Goal: Task Accomplishment & Management: Manage account settings

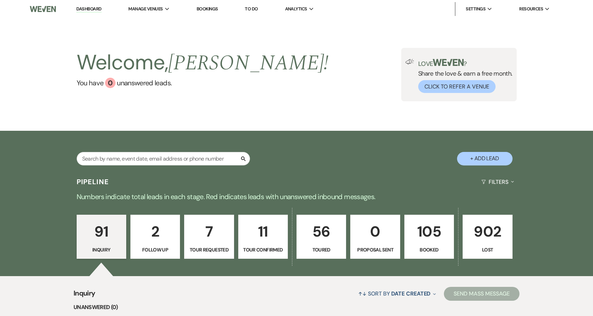
click at [212, 242] on p "7" at bounding box center [209, 231] width 41 height 23
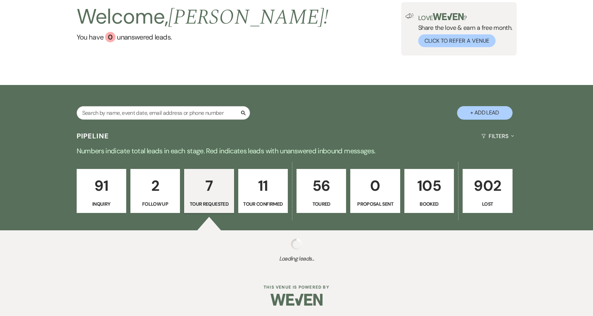
select select "2"
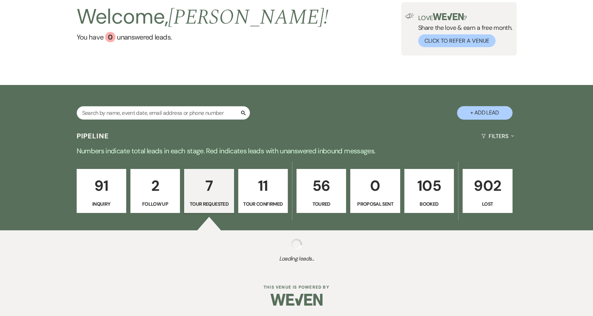
select select "2"
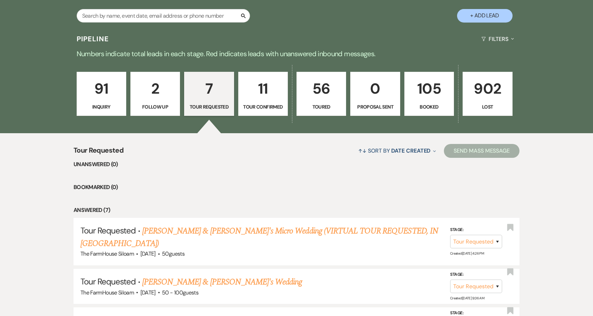
click at [263, 111] on link "11 Tour Confirmed" at bounding box center [263, 94] width 50 height 44
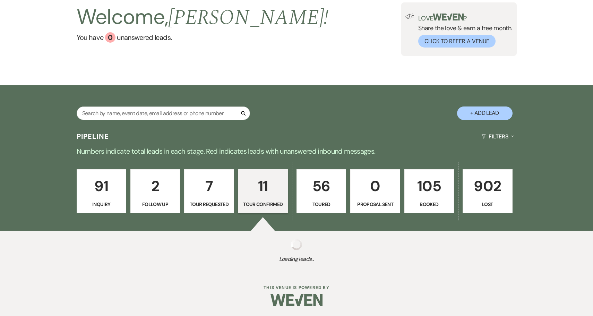
select select "4"
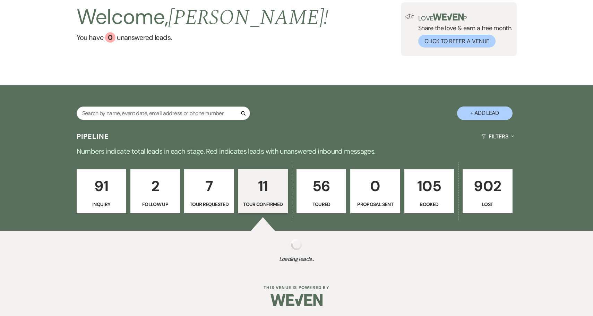
select select "4"
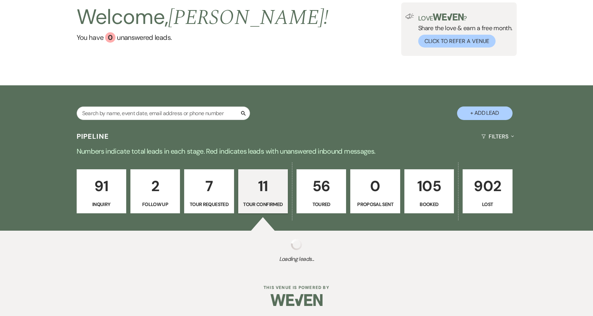
select select "4"
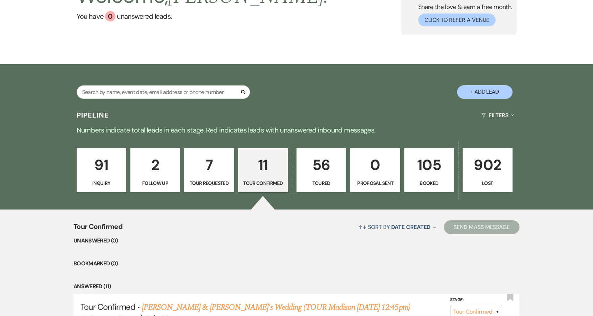
scroll to position [50, 0]
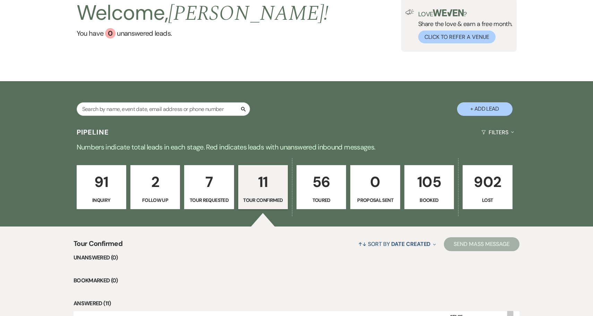
click at [488, 111] on button "+ Add Lead" at bounding box center [484, 109] width 55 height 14
select select "468"
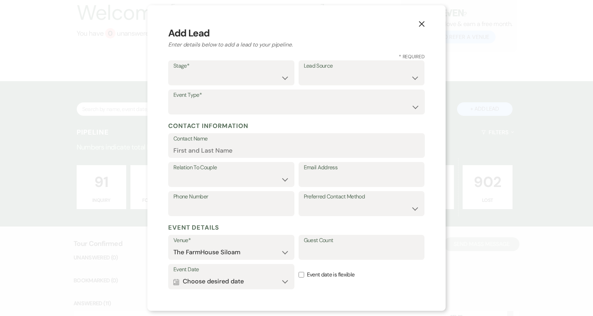
click at [240, 66] on label "Stage*" at bounding box center [231, 66] width 116 height 10
select select "4"
select select "1"
type input "Danielle Benner"
select select "1"
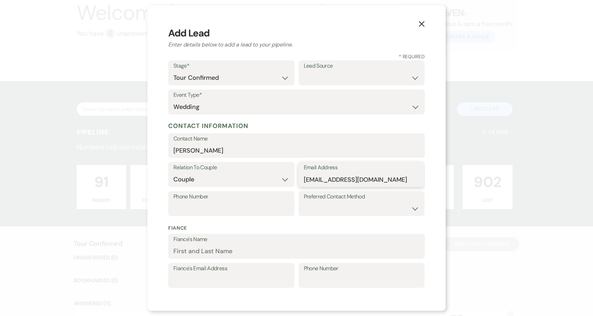
type input "ztabenner@gmail.com"
select select "2"
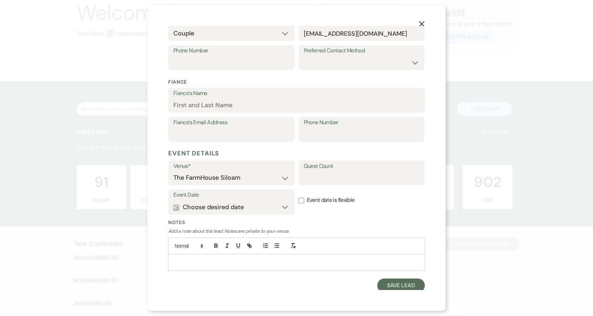
scroll to position [145, 0]
click at [261, 208] on button "Calendar Choose desired date Expand" at bounding box center [231, 208] width 116 height 14
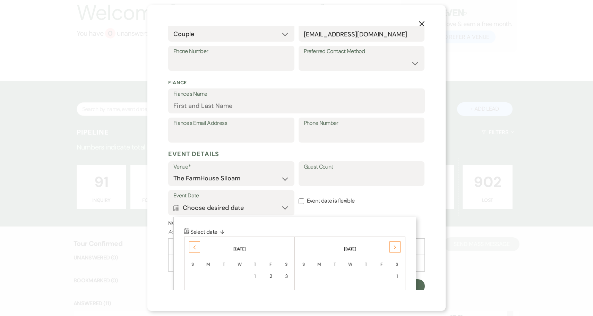
click at [194, 245] on icon "Previous" at bounding box center [194, 247] width 3 height 4
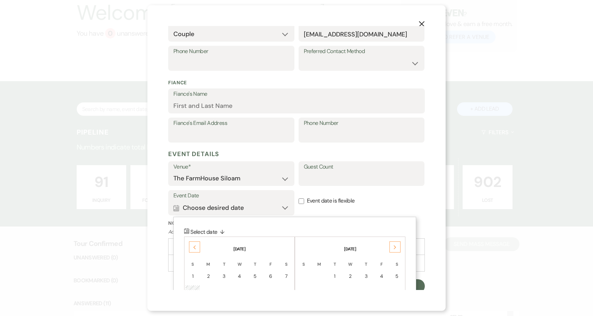
click at [194, 245] on icon "Previous" at bounding box center [194, 247] width 3 height 4
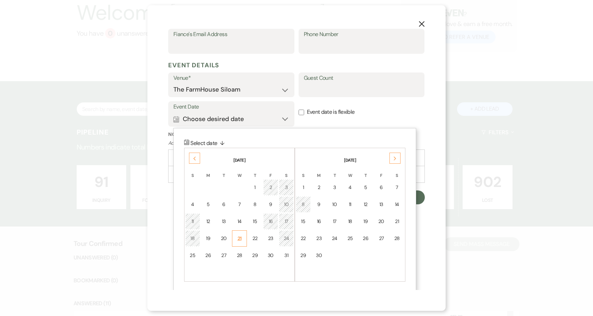
scroll to position [234, 0]
click at [397, 102] on label "Event date is flexible" at bounding box center [361, 113] width 126 height 22
click at [304, 110] on input "Event date is flexible" at bounding box center [301, 113] width 6 height 6
checkbox input "true"
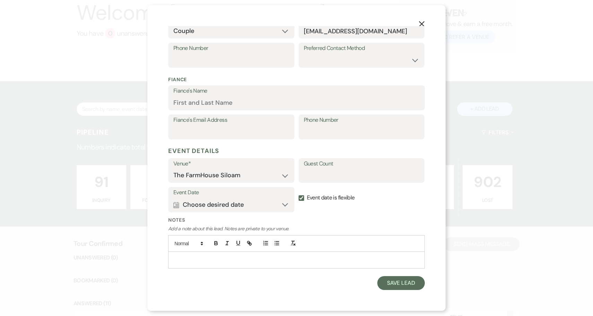
scroll to position [145, 0]
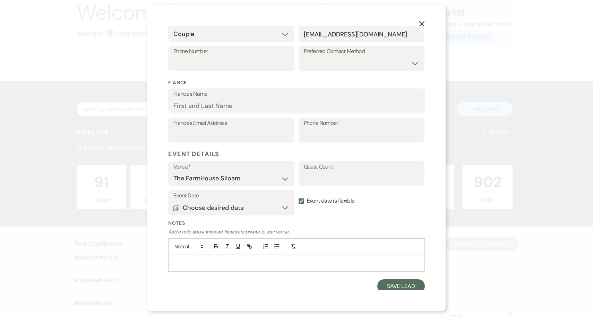
click at [307, 259] on p at bounding box center [296, 263] width 245 height 8
click at [401, 284] on button "Save Lead" at bounding box center [400, 286] width 47 height 14
select select "4"
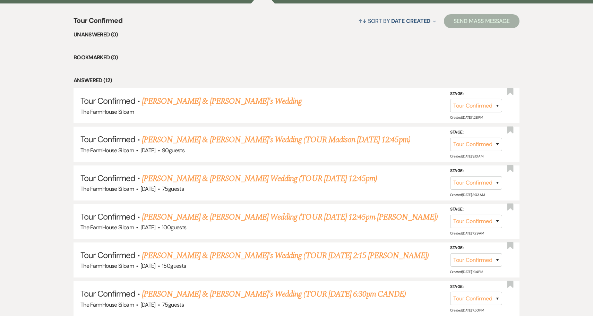
scroll to position [198, 0]
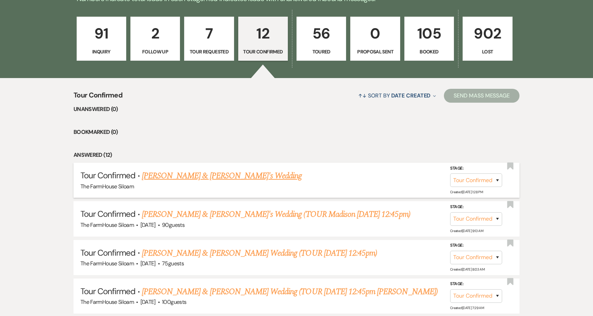
click at [237, 173] on link "Danielle Benner & Fiance's Wedding" at bounding box center [222, 176] width 160 height 12
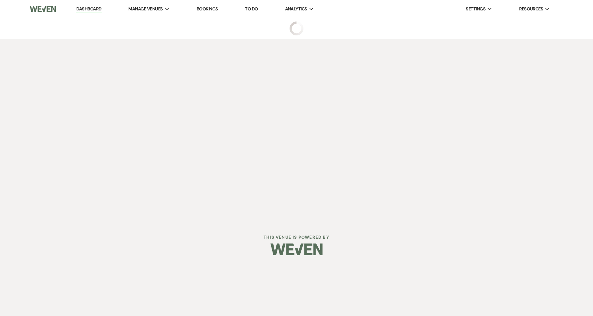
select select "4"
select select "2"
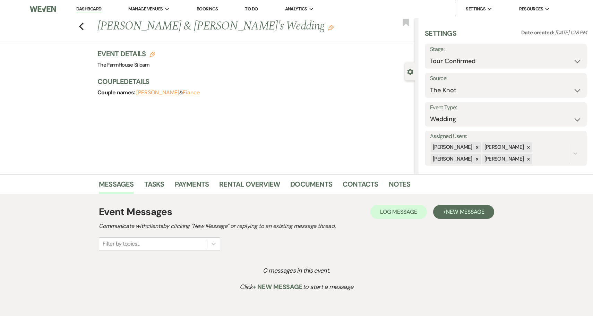
click at [328, 27] on use "button" at bounding box center [331, 28] width 6 height 6
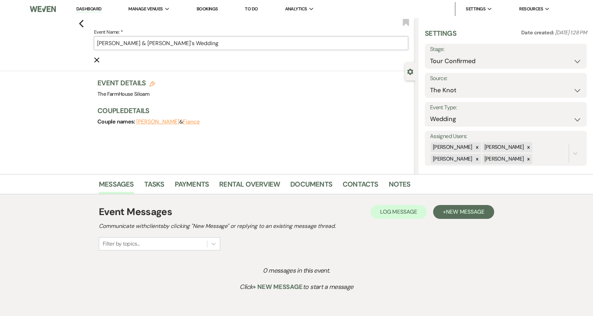
click at [226, 46] on input "Danielle Benner & Fiance's Wedding" at bounding box center [251, 43] width 314 height 14
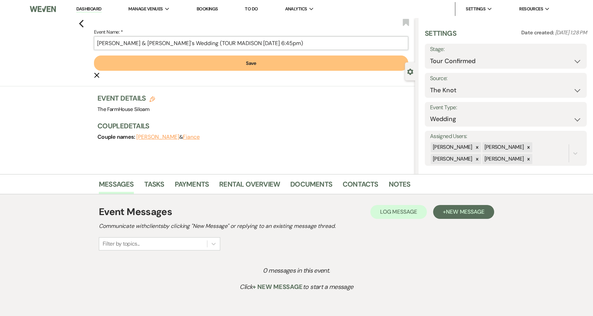
type input "Danielle Benner & Fiance's Wedding (TOUR MADISON 8/20 6:45pm)"
click at [231, 67] on button "Save" at bounding box center [251, 62] width 314 height 15
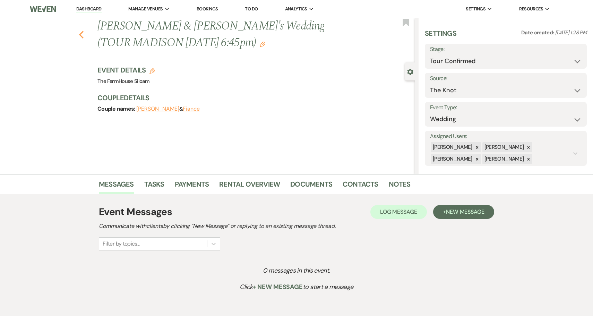
click at [83, 33] on icon "Previous" at bounding box center [81, 35] width 5 height 8
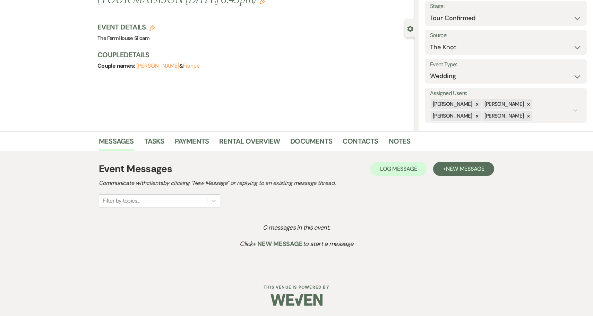
select select "4"
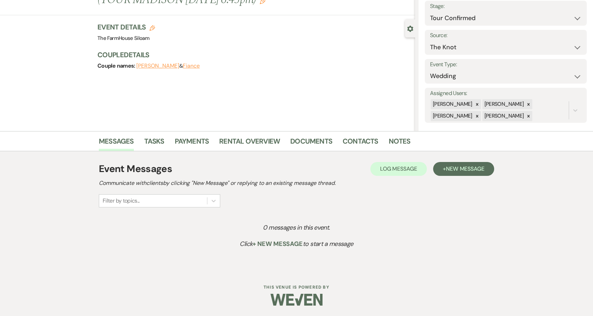
select select "4"
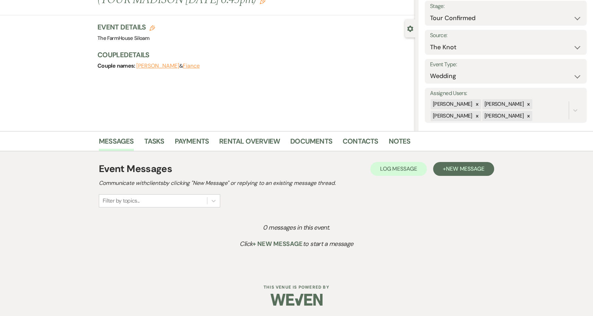
select select "4"
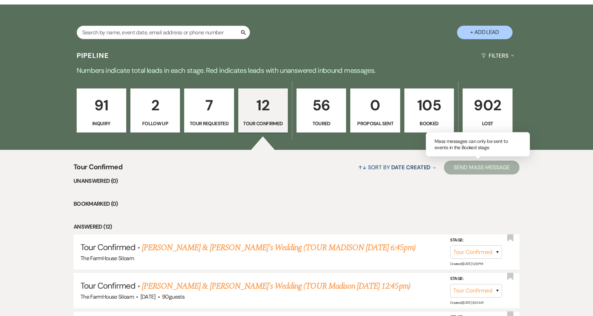
scroll to position [66, 0]
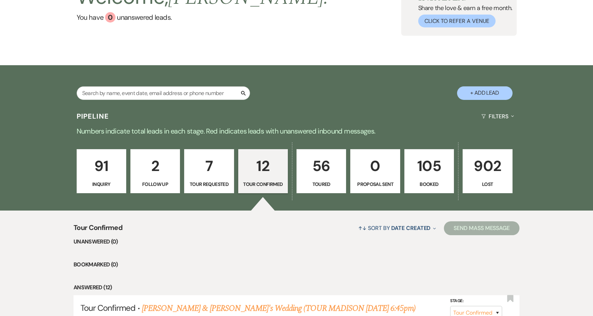
click at [479, 93] on button "+ Add Lead" at bounding box center [484, 93] width 55 height 14
select select "468"
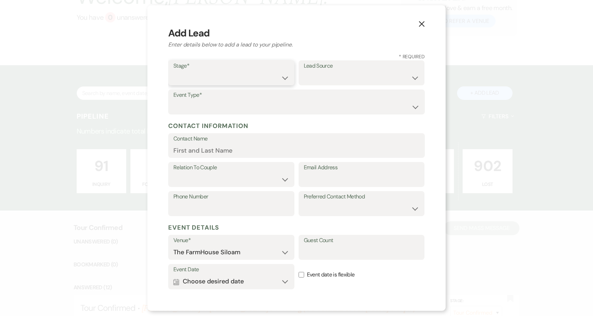
select select "4"
select select "2"
select select "1"
paste input "kaylahough23@gmail.com"
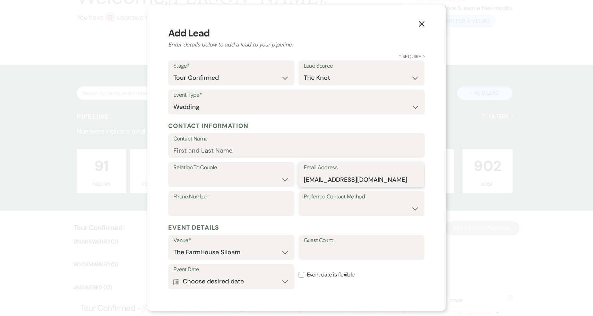
type input "kaylahough23@gmail.com"
select select "1"
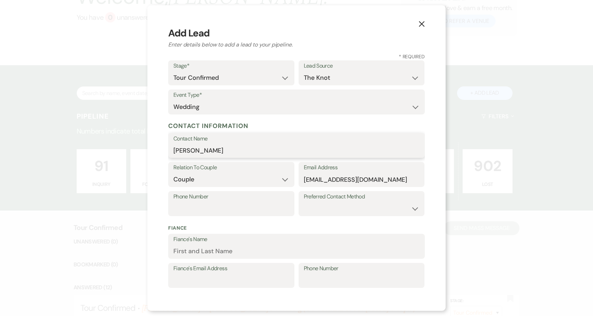
type input "Kayla Hough"
paste input "(336) 225-1230"
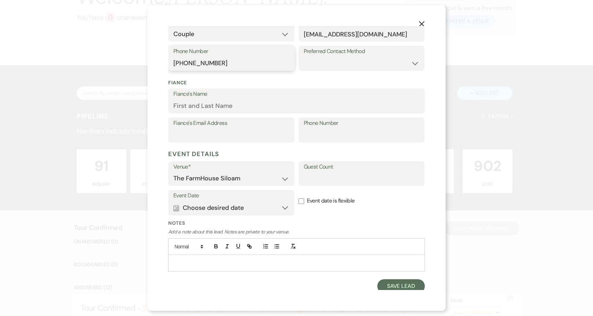
type input "(336) 225-1230"
click at [248, 202] on button "Calendar Choose desired date Expand" at bounding box center [231, 208] width 116 height 14
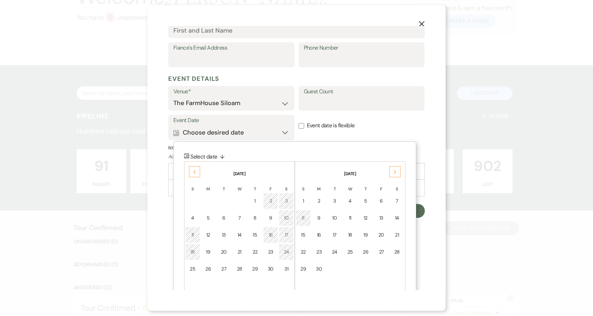
scroll to position [234, 0]
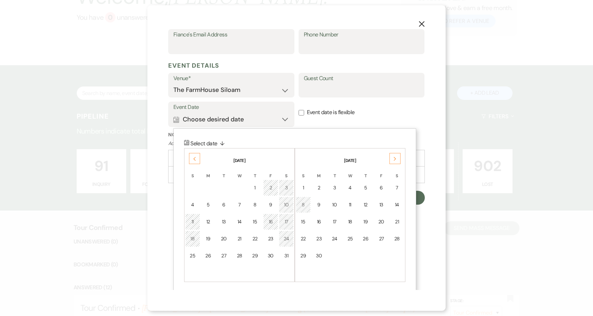
click at [192, 155] on div "Previous" at bounding box center [194, 158] width 11 height 11
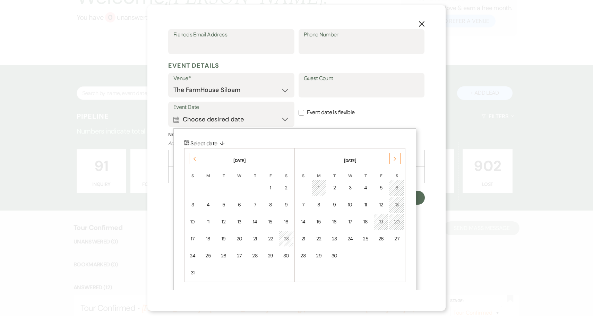
click at [192, 155] on div "Previous" at bounding box center [194, 158] width 11 height 11
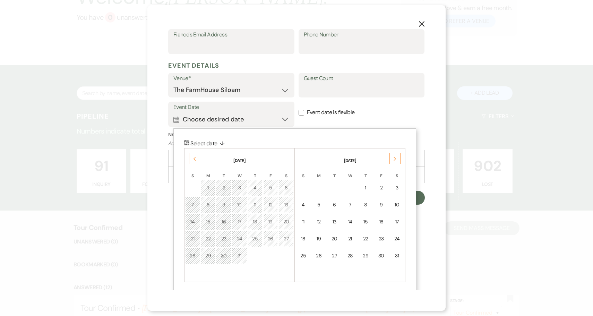
click at [192, 155] on div "Previous" at bounding box center [194, 158] width 11 height 11
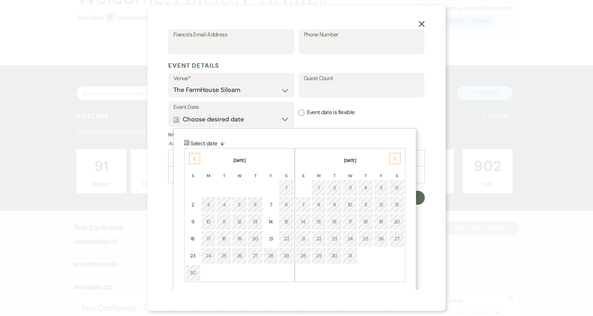
click at [192, 155] on div "Previous" at bounding box center [194, 158] width 11 height 11
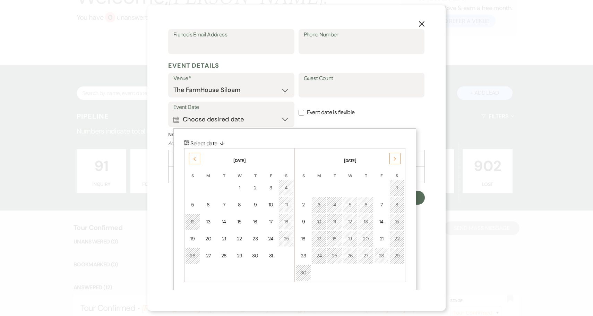
click at [398, 253] on div "29" at bounding box center [397, 255] width 6 height 7
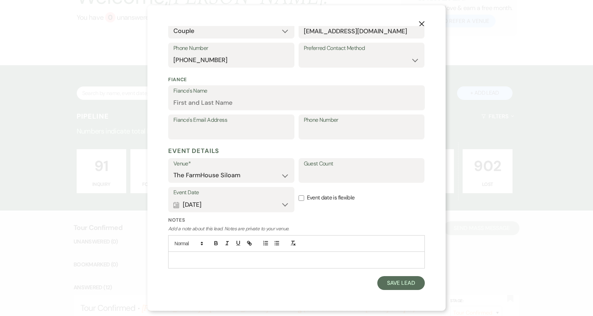
scroll to position [145, 0]
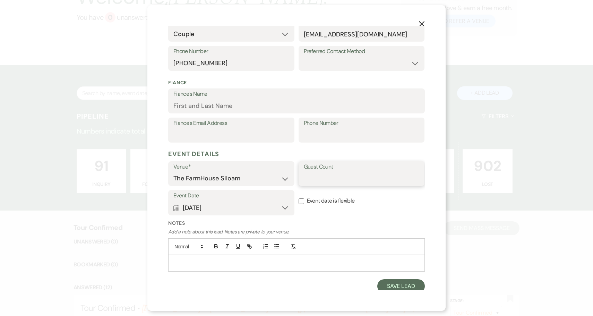
click at [333, 174] on input "Guest Count" at bounding box center [362, 179] width 116 height 14
type input "100"
click at [407, 284] on button "Save Lead" at bounding box center [400, 286] width 47 height 14
select select "4"
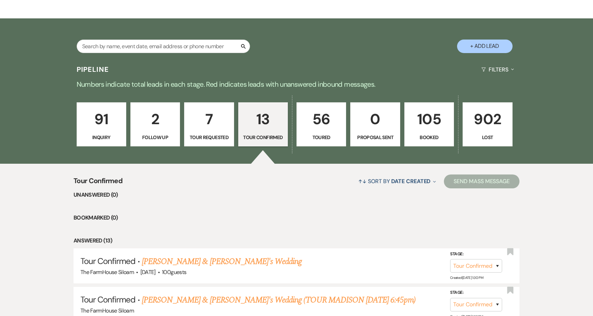
scroll to position [140, 0]
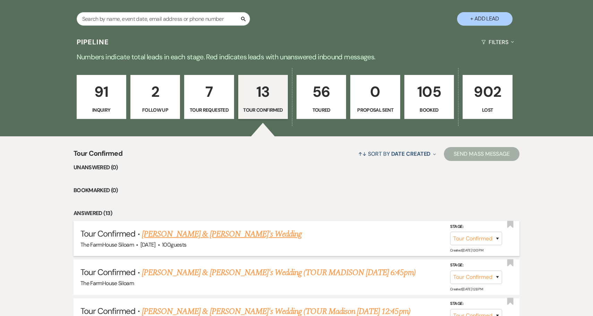
click at [241, 235] on link "Kayla Hough & Fiance's Wedding" at bounding box center [222, 234] width 160 height 12
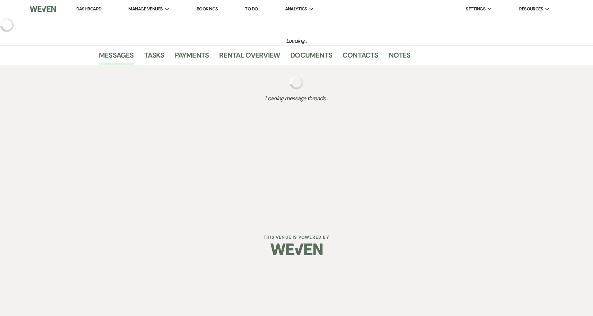
select select "4"
select select "2"
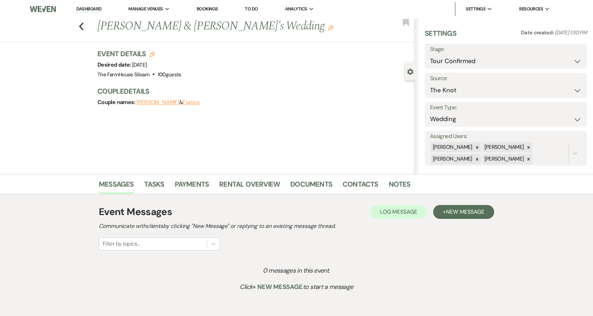
click at [248, 29] on h1 "Kayla Hough & Fiance's Wedding Edit" at bounding box center [222, 26] width 251 height 17
click at [328, 28] on use "button" at bounding box center [331, 28] width 6 height 6
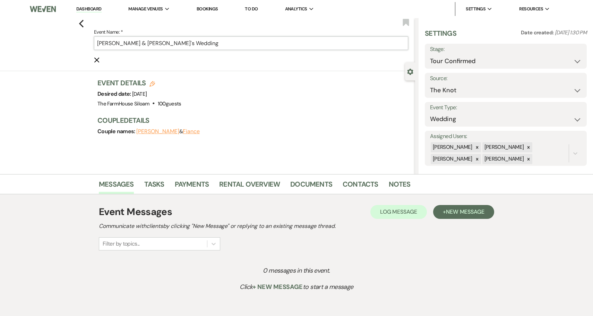
click at [218, 45] on input "Kayla Hough & Fiance's Wedding" at bounding box center [251, 43] width 314 height 14
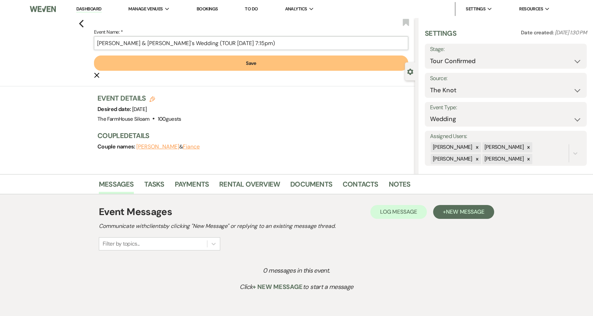
type input "Kayla Hough & Fiance's Wedding (TOUR 8/20 7:15pm)"
click at [214, 63] on button "Save" at bounding box center [251, 62] width 314 height 15
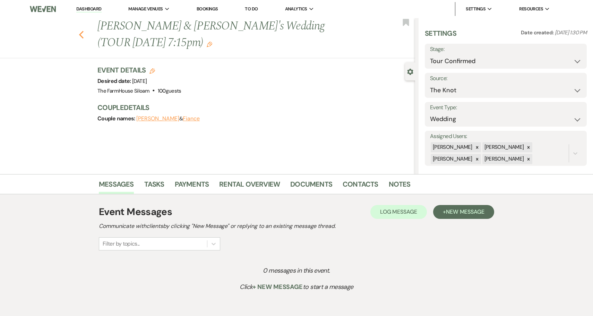
click at [83, 36] on icon "Previous" at bounding box center [81, 35] width 5 height 8
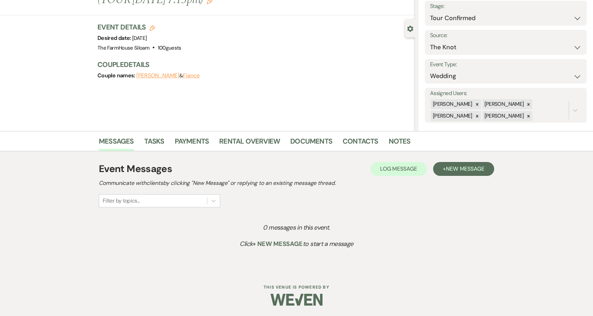
select select "4"
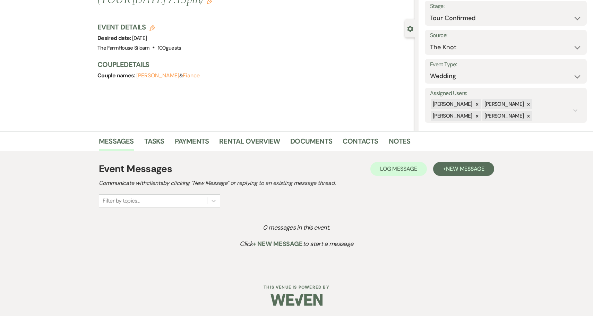
select select "4"
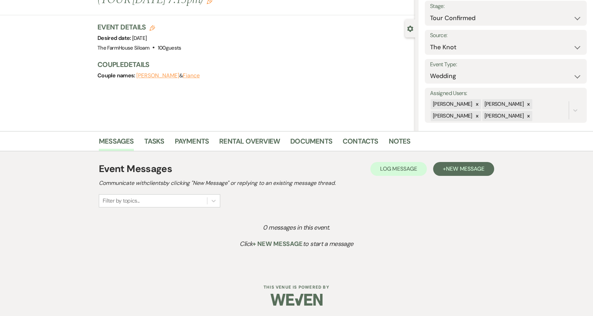
select select "4"
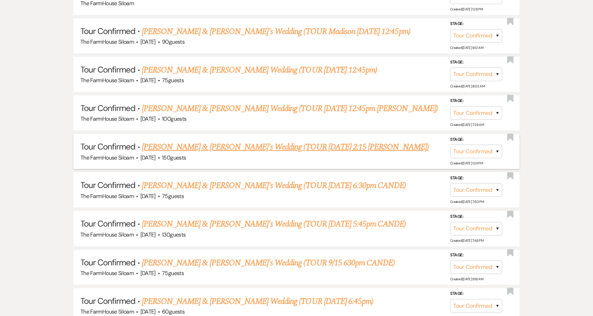
scroll to position [417, 0]
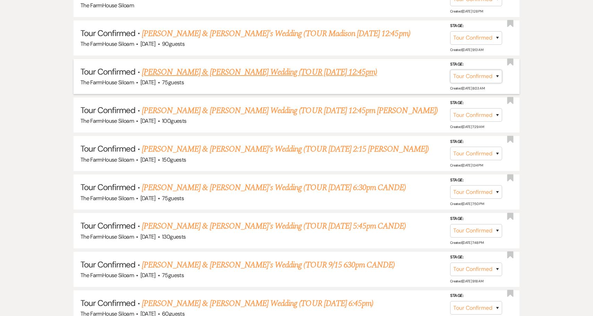
select select "5"
click at [489, 73] on button "Save" at bounding box center [488, 76] width 35 height 14
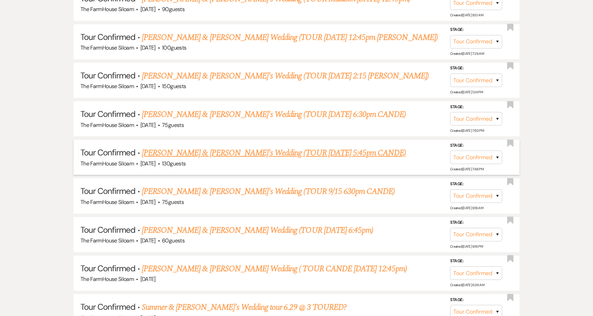
scroll to position [458, 0]
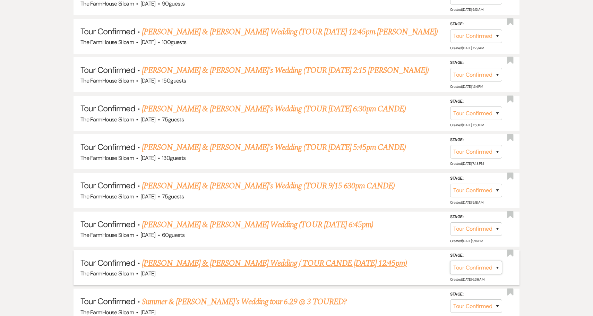
select select "5"
click at [485, 260] on button "Save" at bounding box center [488, 267] width 35 height 14
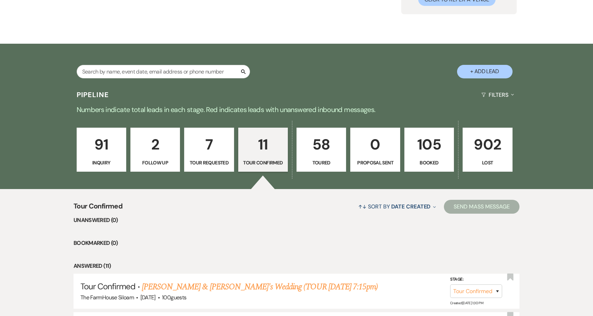
scroll to position [78, 0]
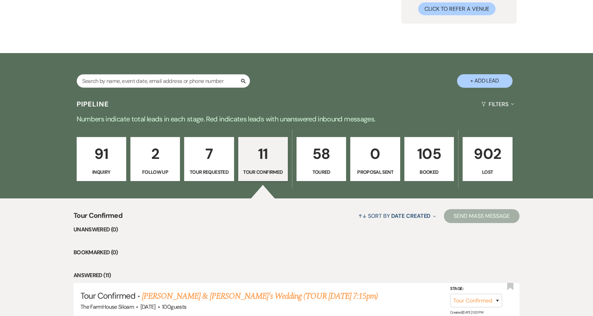
click at [317, 165] on p "58" at bounding box center [321, 153] width 41 height 23
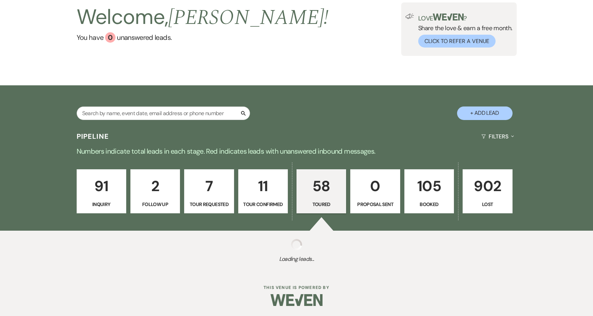
select select "5"
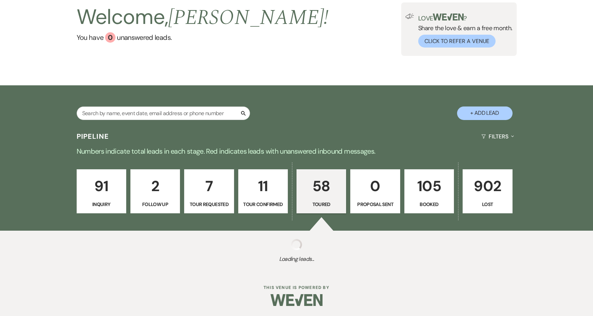
select select "5"
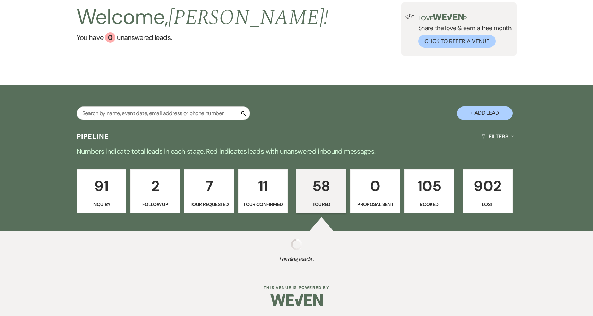
select select "5"
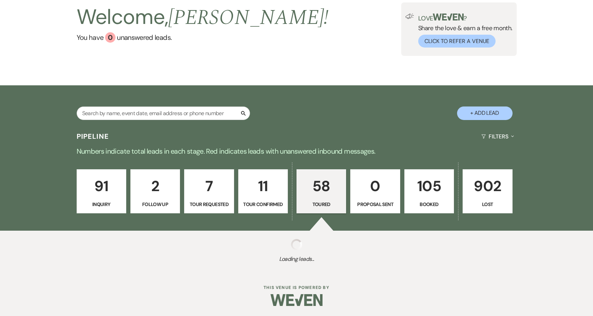
select select "5"
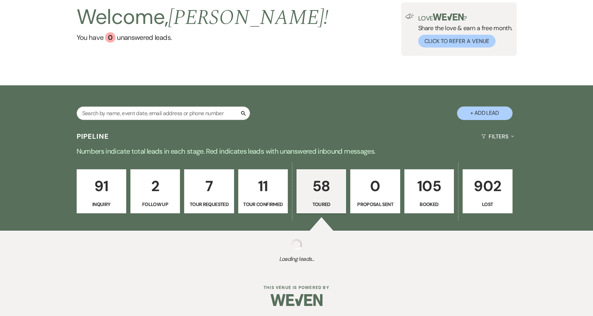
select select "5"
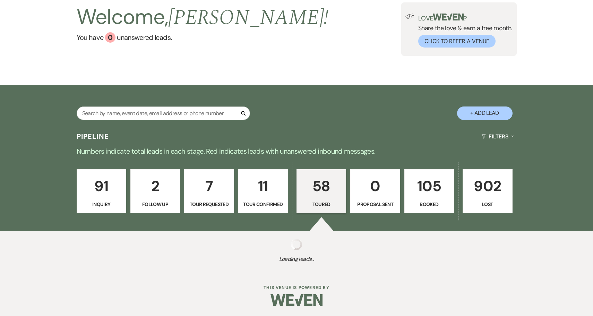
select select "5"
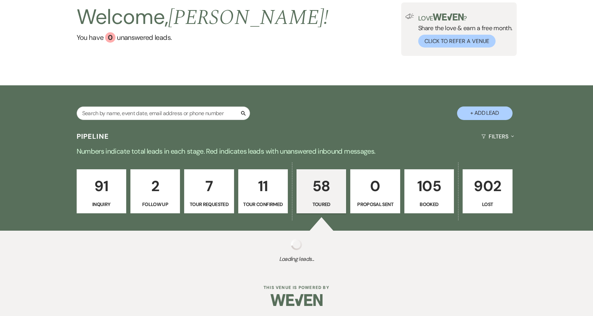
select select "5"
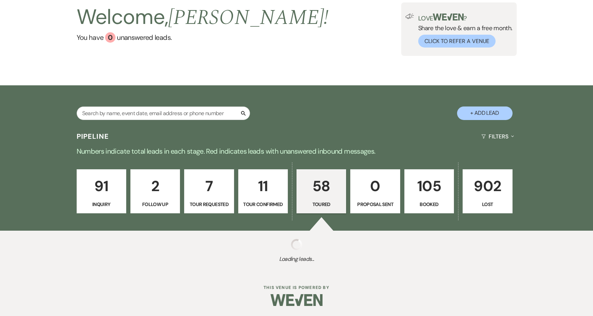
select select "5"
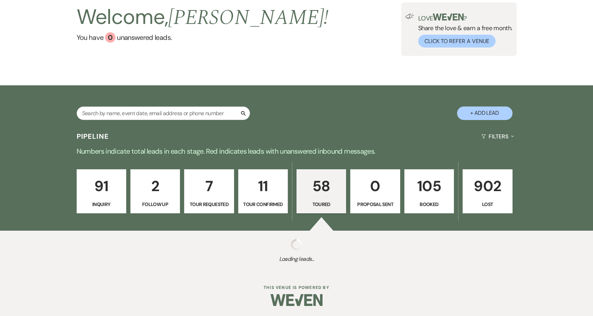
select select "5"
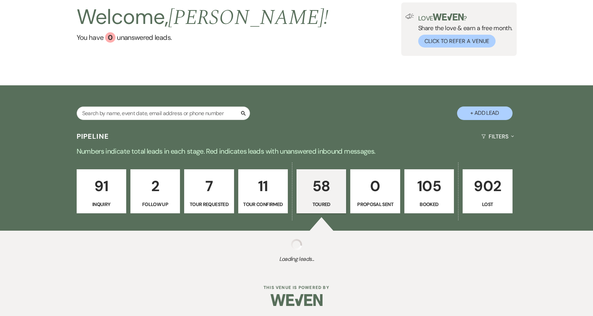
select select "5"
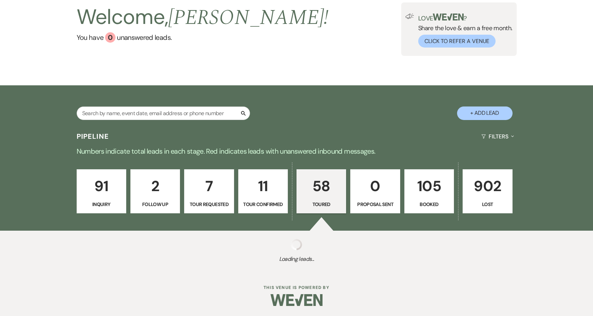
select select "5"
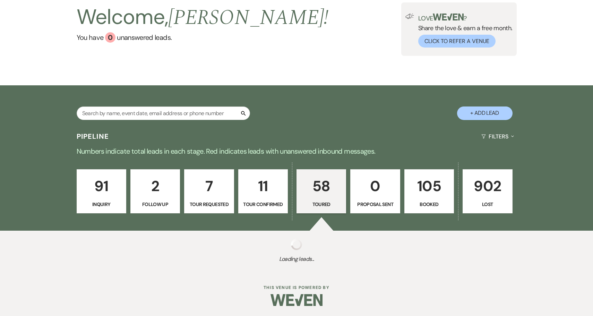
select select "5"
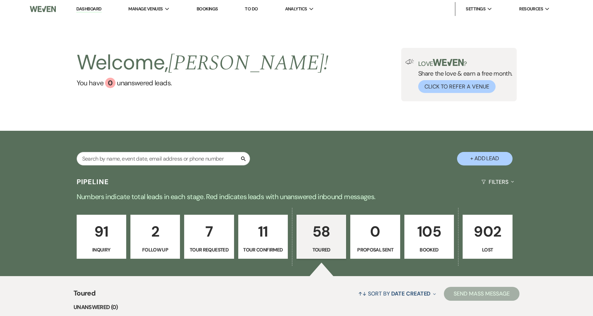
click at [485, 246] on p "Lost" at bounding box center [487, 250] width 41 height 8
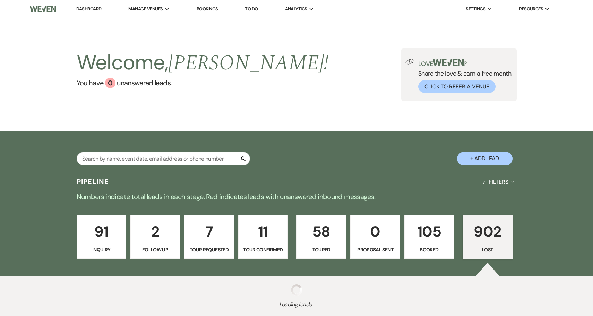
select select "8"
select select "6"
select select "8"
select select "6"
select select "8"
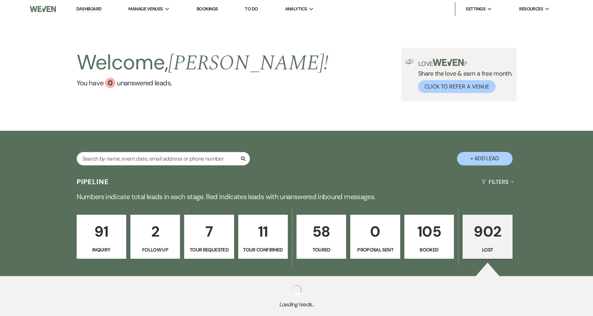
select select "8"
select select "6"
select select "8"
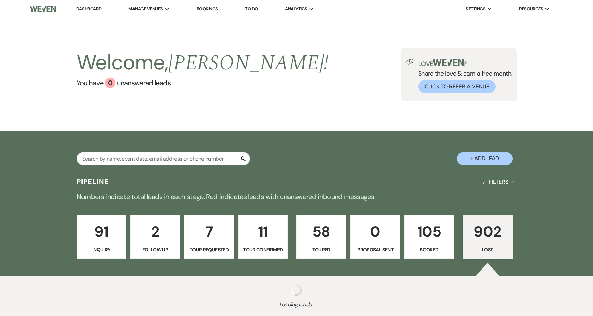
select select "6"
select select "8"
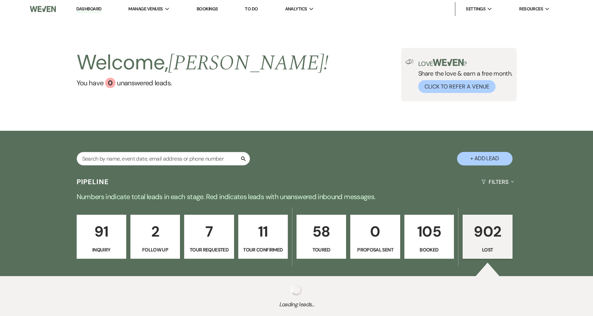
select select "8"
select select "6"
select select "8"
select select "6"
select select "8"
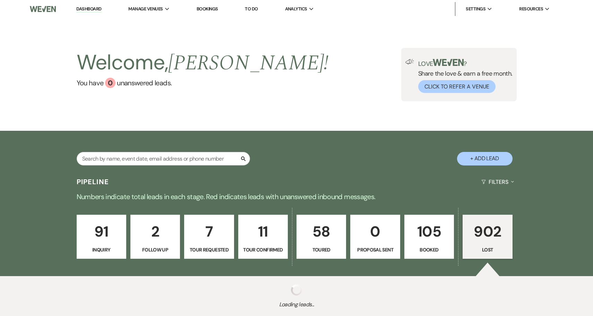
select select "7"
select select "8"
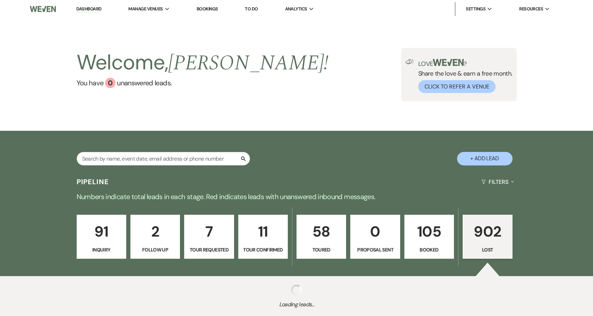
select select "6"
select select "8"
select select "11"
select select "8"
select select "7"
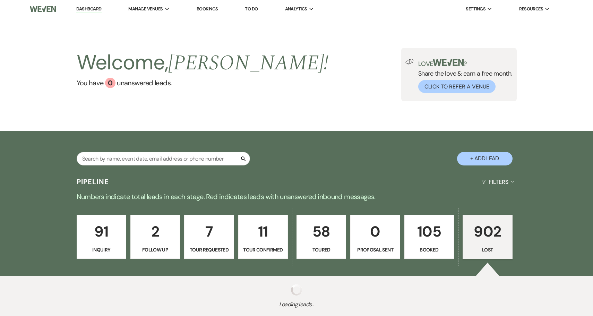
select select "8"
select select "7"
select select "8"
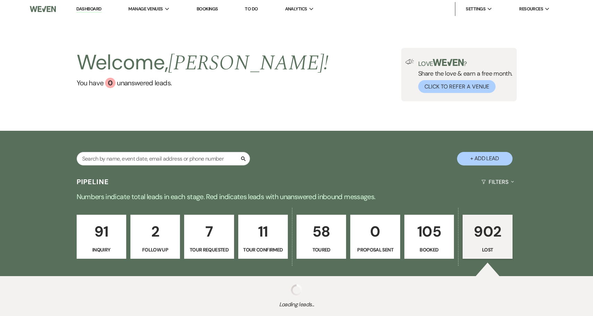
select select "6"
select select "8"
select select "6"
select select "8"
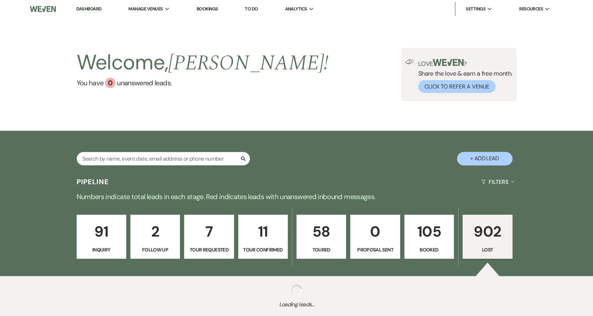
select select "11"
select select "8"
select select "6"
select select "8"
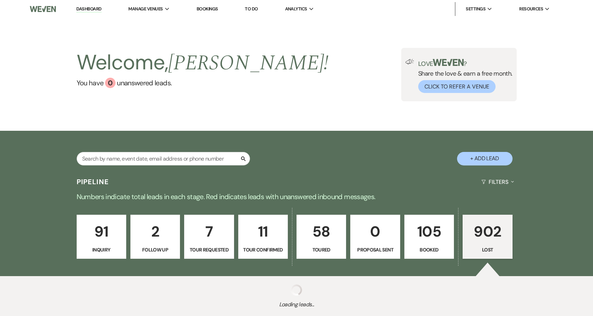
select select "8"
select select "10"
select select "8"
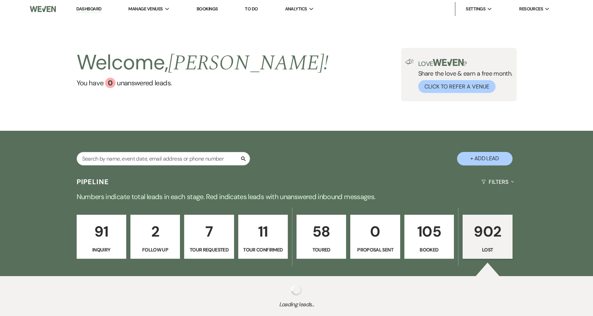
select select "6"
select select "8"
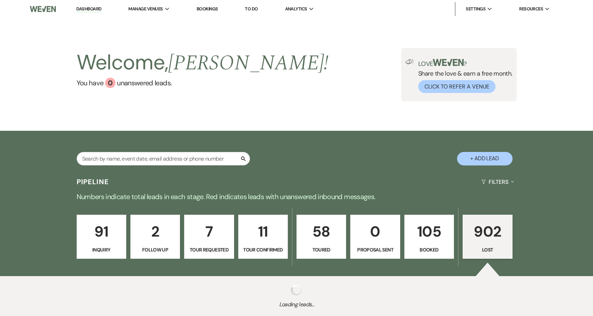
select select "11"
select select "8"
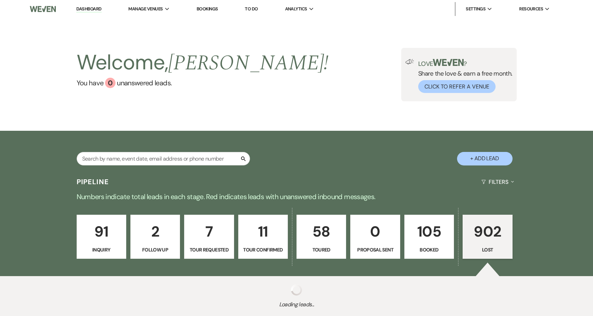
select select "8"
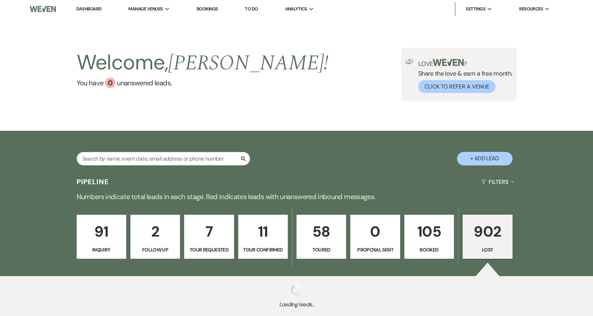
select select "8"
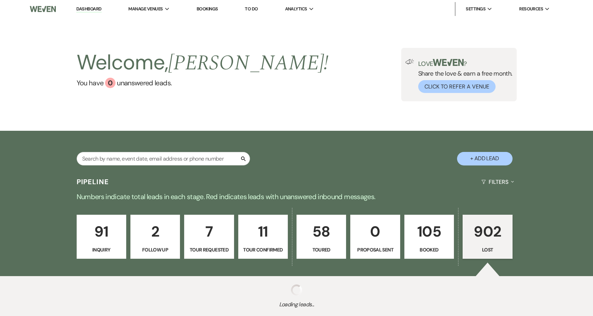
select select "8"
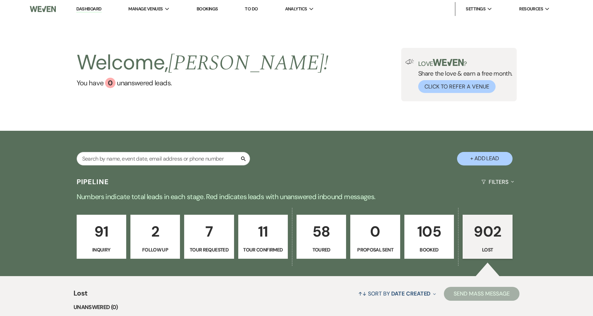
click at [106, 237] on p "91" at bounding box center [101, 231] width 41 height 23
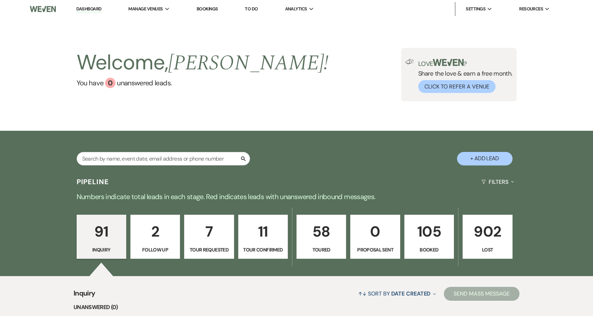
click at [264, 243] on link "11 Tour Confirmed" at bounding box center [263, 237] width 50 height 44
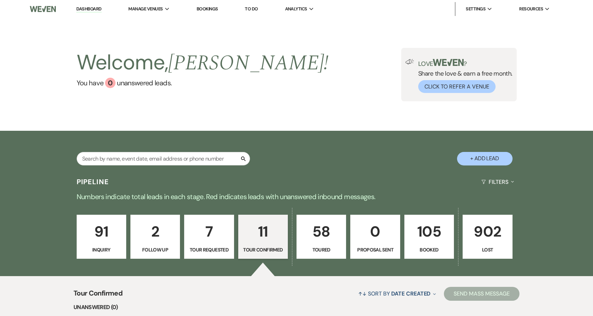
click at [314, 234] on p "58" at bounding box center [321, 231] width 41 height 23
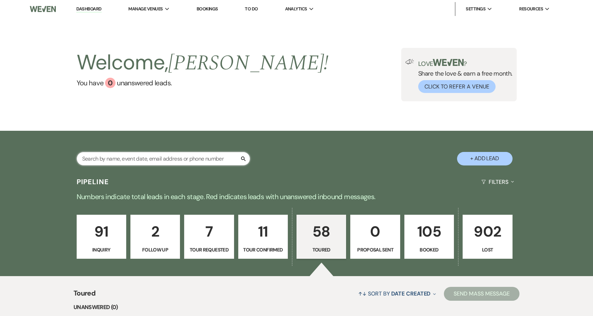
click at [126, 159] on input "text" at bounding box center [163, 159] width 173 height 14
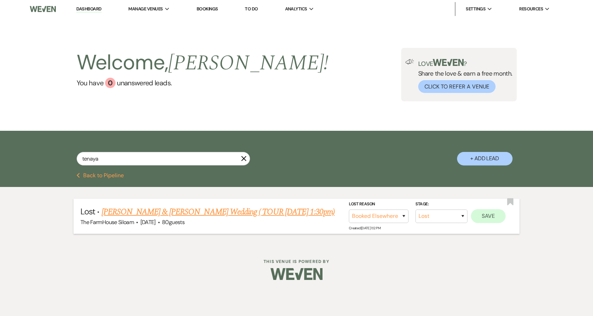
click at [489, 217] on button "Save" at bounding box center [488, 216] width 35 height 14
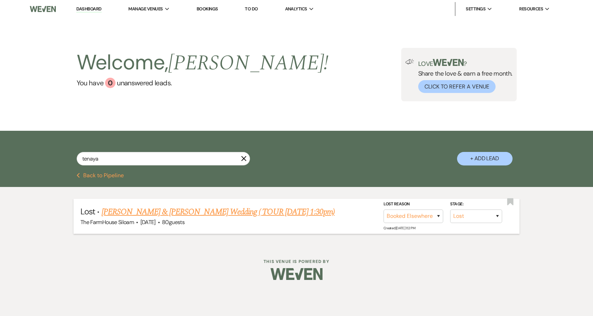
click at [245, 158] on icon "X" at bounding box center [244, 159] width 6 height 6
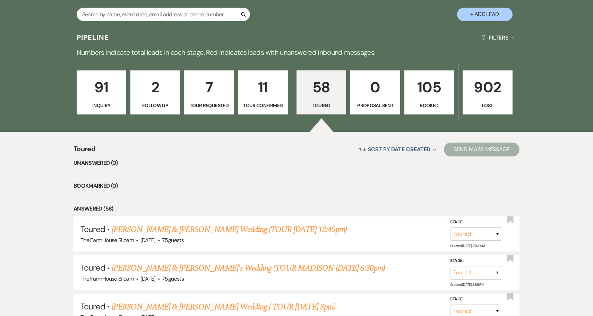
click at [433, 104] on p "Booked" at bounding box center [429, 106] width 41 height 8
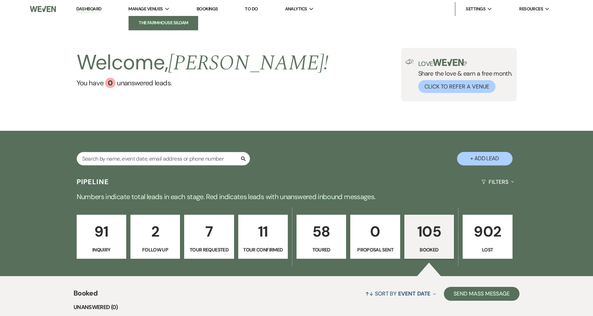
click at [159, 23] on li "The FarmHouse Siloam" at bounding box center [163, 22] width 62 height 7
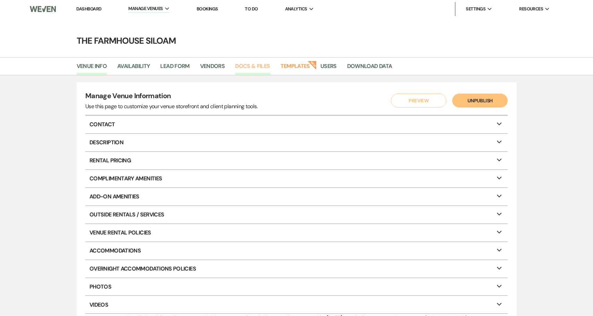
click at [257, 67] on link "Docs & Files" at bounding box center [252, 68] width 35 height 13
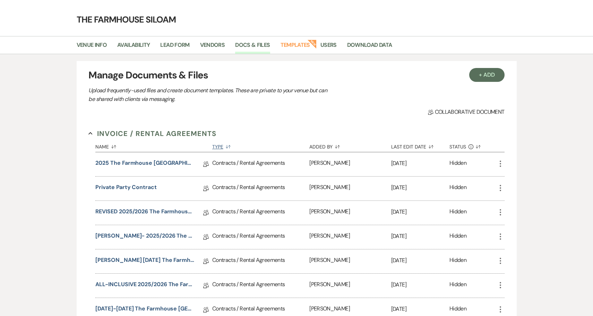
scroll to position [22, 0]
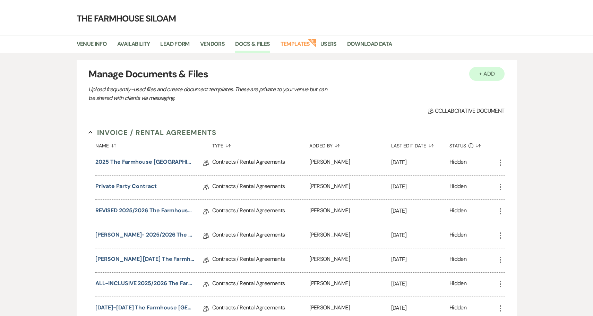
click at [490, 77] on button "+ Add" at bounding box center [486, 74] width 35 height 14
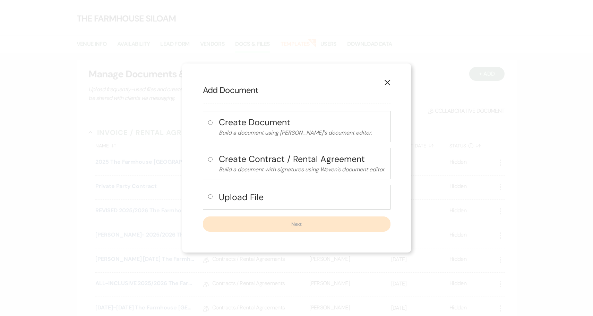
click at [209, 197] on input "radio" at bounding box center [210, 196] width 5 height 5
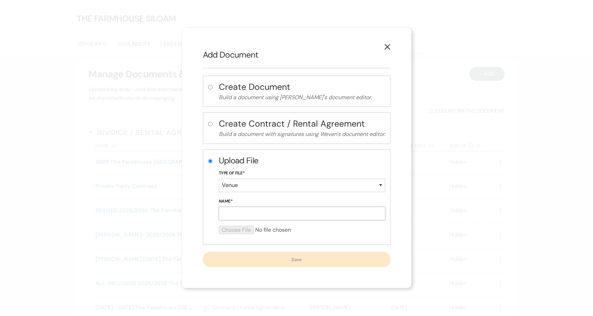
click at [239, 213] on input "Name*" at bounding box center [302, 214] width 166 height 14
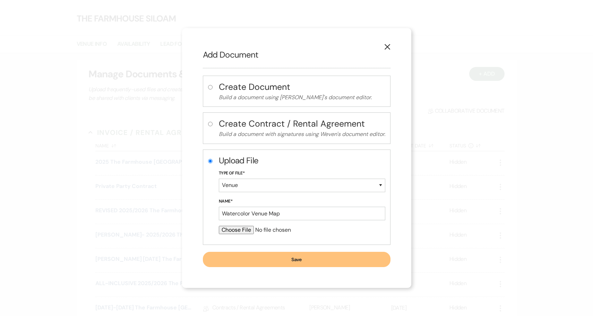
click at [239, 229] on input "file" at bounding box center [302, 230] width 166 height 8
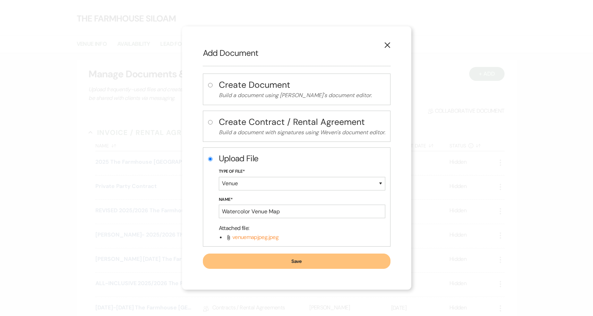
click at [300, 262] on button "Save" at bounding box center [297, 260] width 188 height 15
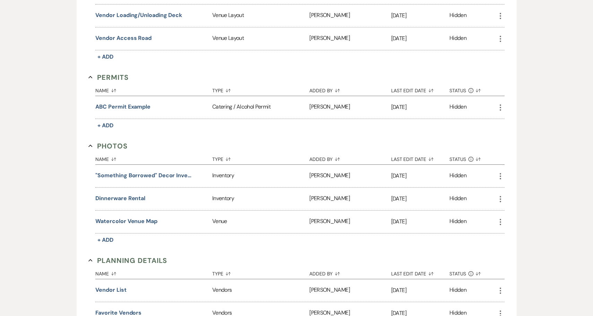
scroll to position [525, 0]
click at [498, 222] on icon "More" at bounding box center [500, 221] width 8 height 8
click at [499, 222] on icon "More" at bounding box center [500, 221] width 8 height 8
click at [543, 168] on div "+ Add Manage Documents & Files Upload frequently-used files and create document…" at bounding box center [296, 65] width 499 height 1017
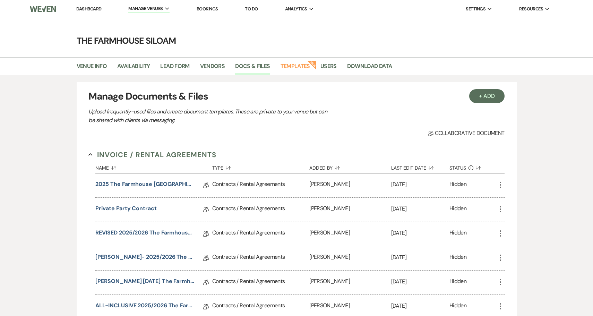
scroll to position [0, 0]
click at [296, 68] on link "Templates" at bounding box center [294, 68] width 29 height 13
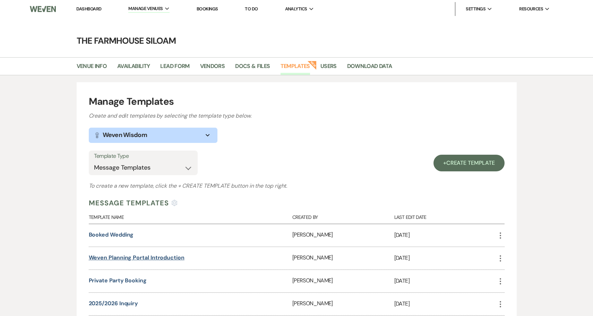
click at [134, 257] on link "Weven Planning Portal Introduction" at bounding box center [137, 257] width 96 height 7
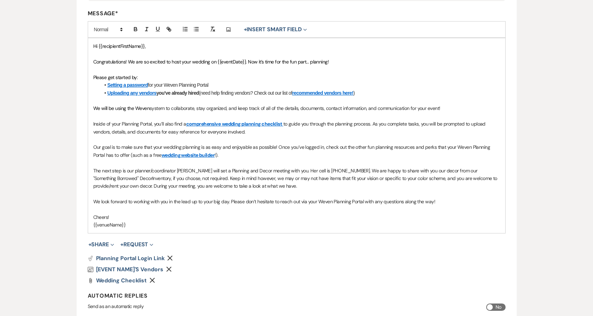
scroll to position [177, 0]
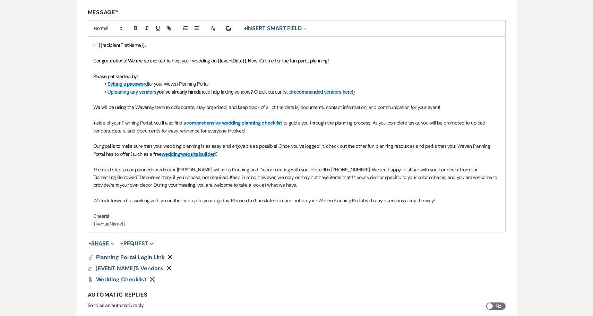
click at [109, 241] on button "+ Share Expand" at bounding box center [101, 244] width 26 height 6
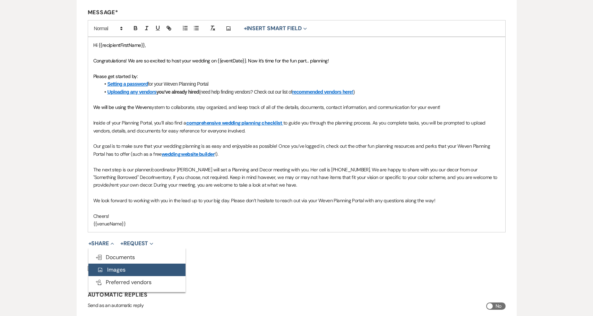
click at [111, 266] on span "Add Photo Images" at bounding box center [111, 269] width 29 height 7
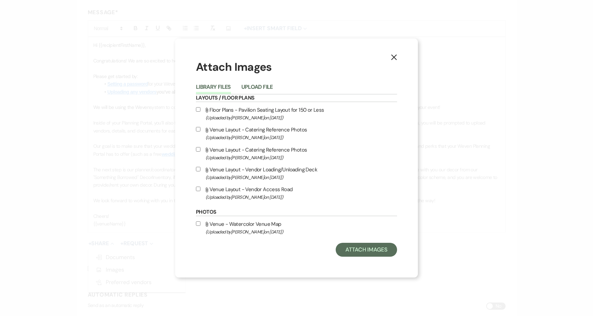
click at [198, 226] on input "Attach File Venue - Watercolor Venue Map (Uploaded by [PERSON_NAME] on [DATE] )" at bounding box center [198, 223] width 5 height 5
checkbox input "true"
click at [381, 253] on button "Attach Images" at bounding box center [366, 250] width 61 height 14
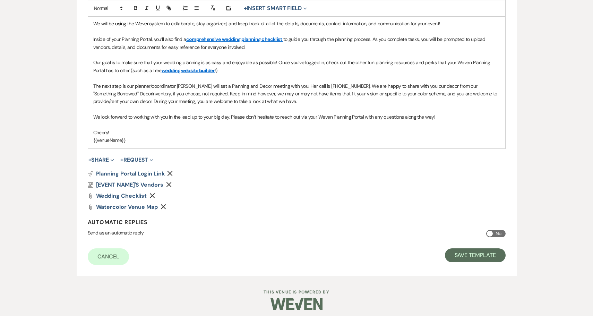
scroll to position [260, 0]
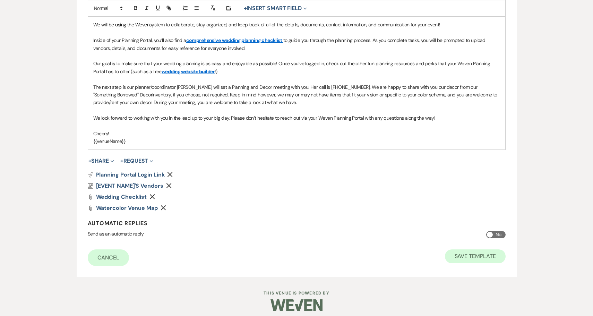
click at [487, 254] on button "Save Template" at bounding box center [475, 256] width 61 height 14
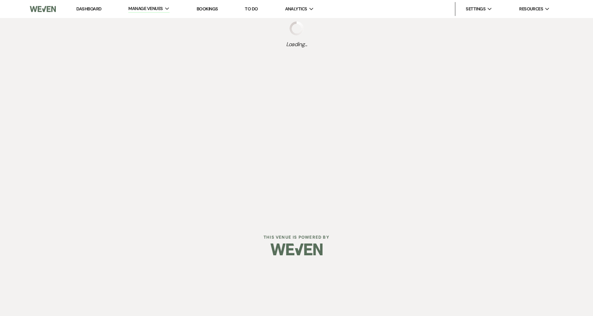
select select "Message Templates"
